Goal: Find specific page/section: Find specific page/section

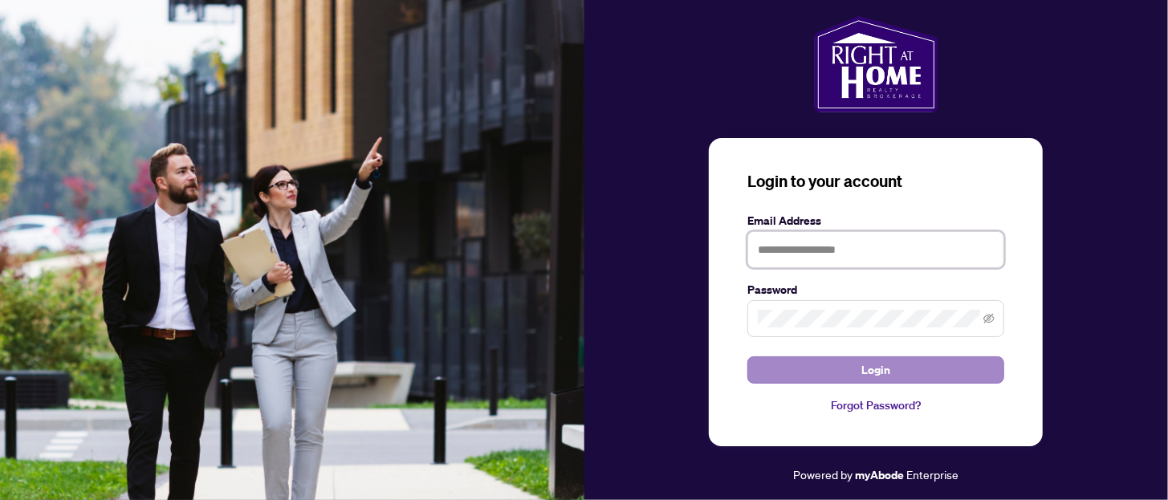
type input "**********"
click at [865, 373] on span "Login" at bounding box center [875, 370] width 29 height 26
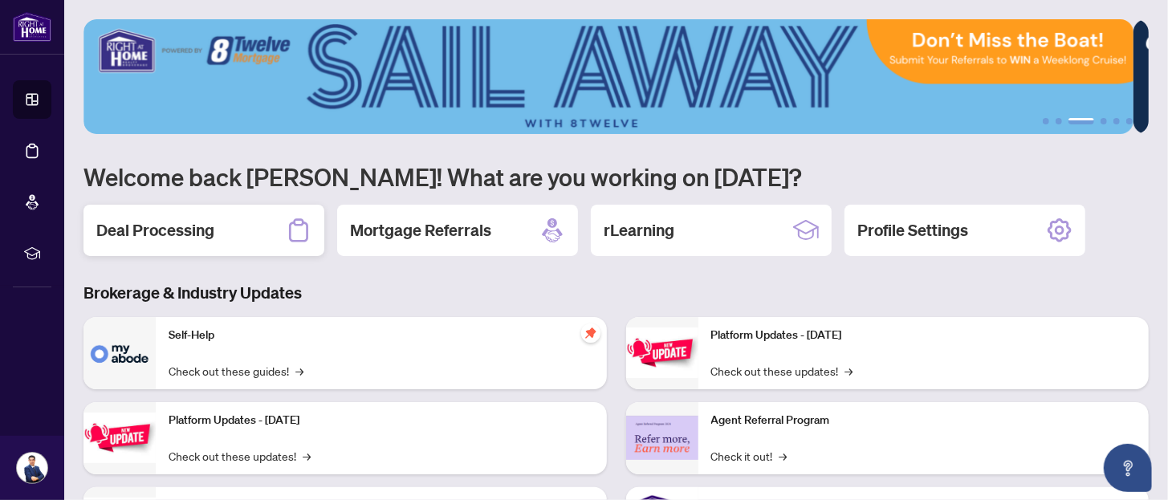
click at [220, 236] on div "Deal Processing" at bounding box center [203, 230] width 241 height 51
